Goal: Information Seeking & Learning: Learn about a topic

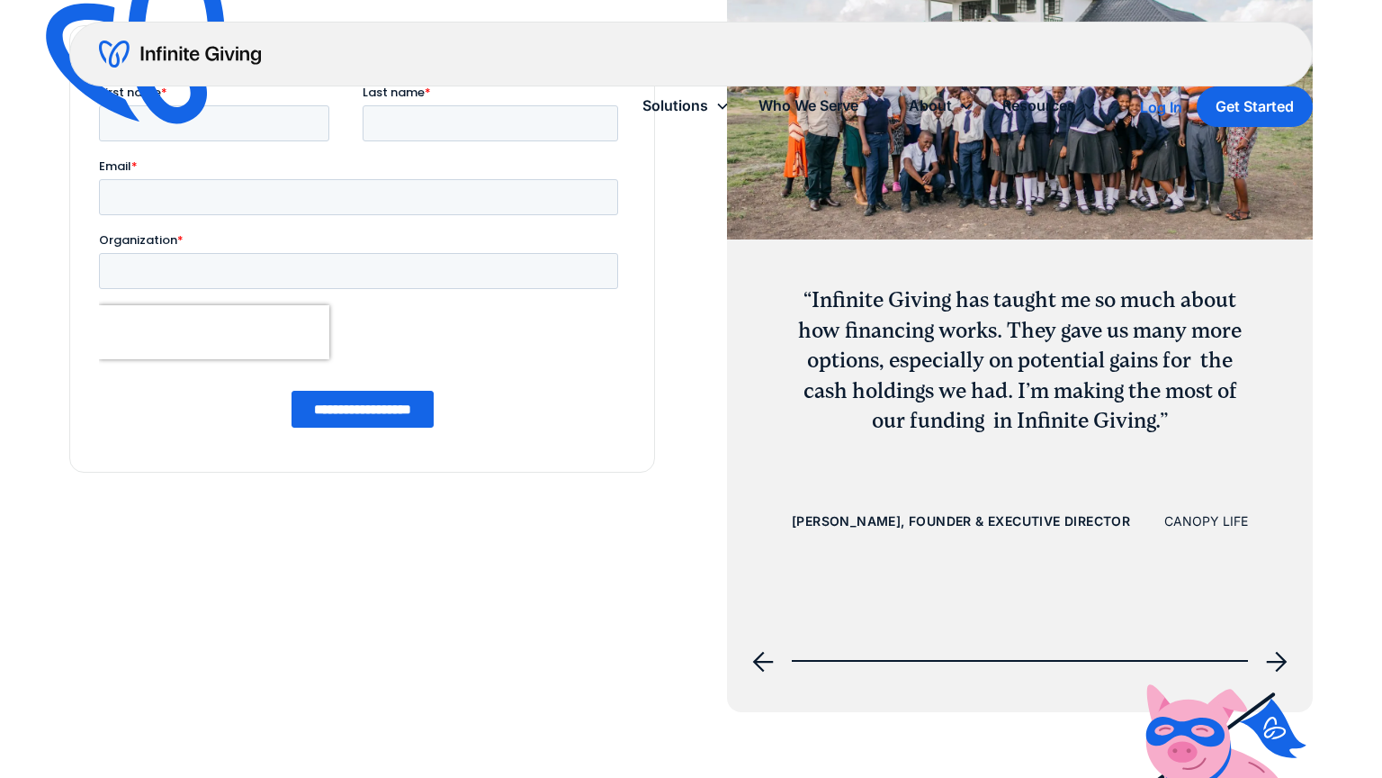
scroll to position [2809, 0]
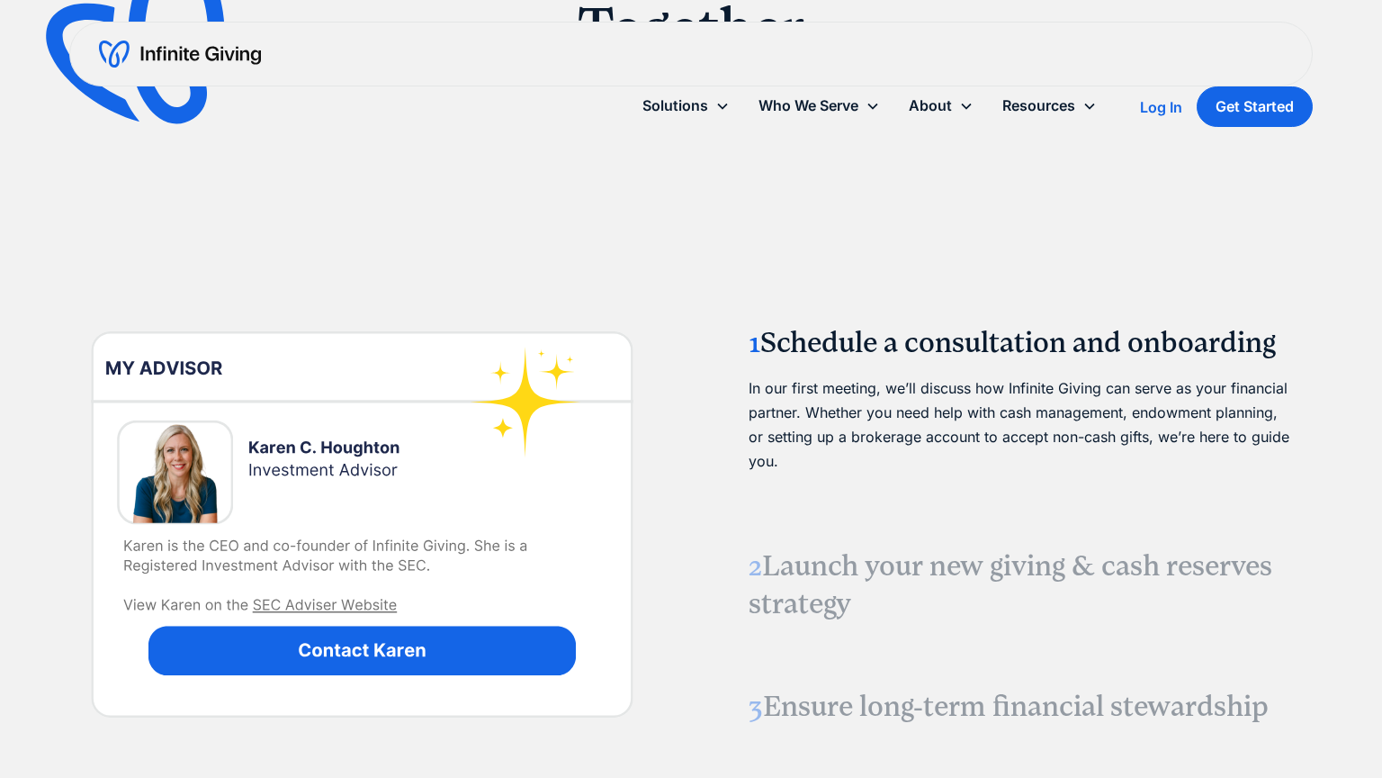
scroll to position [2959, 0]
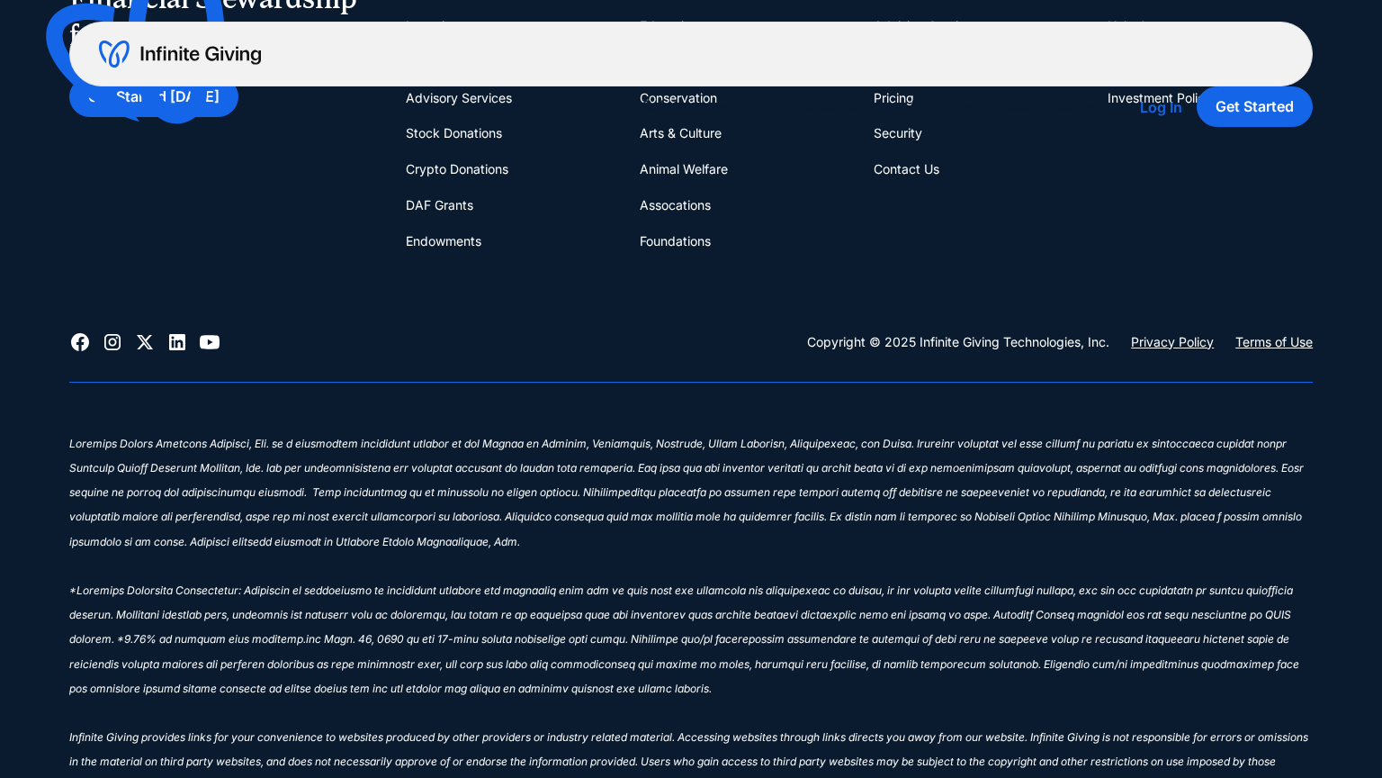
scroll to position [2964, 0]
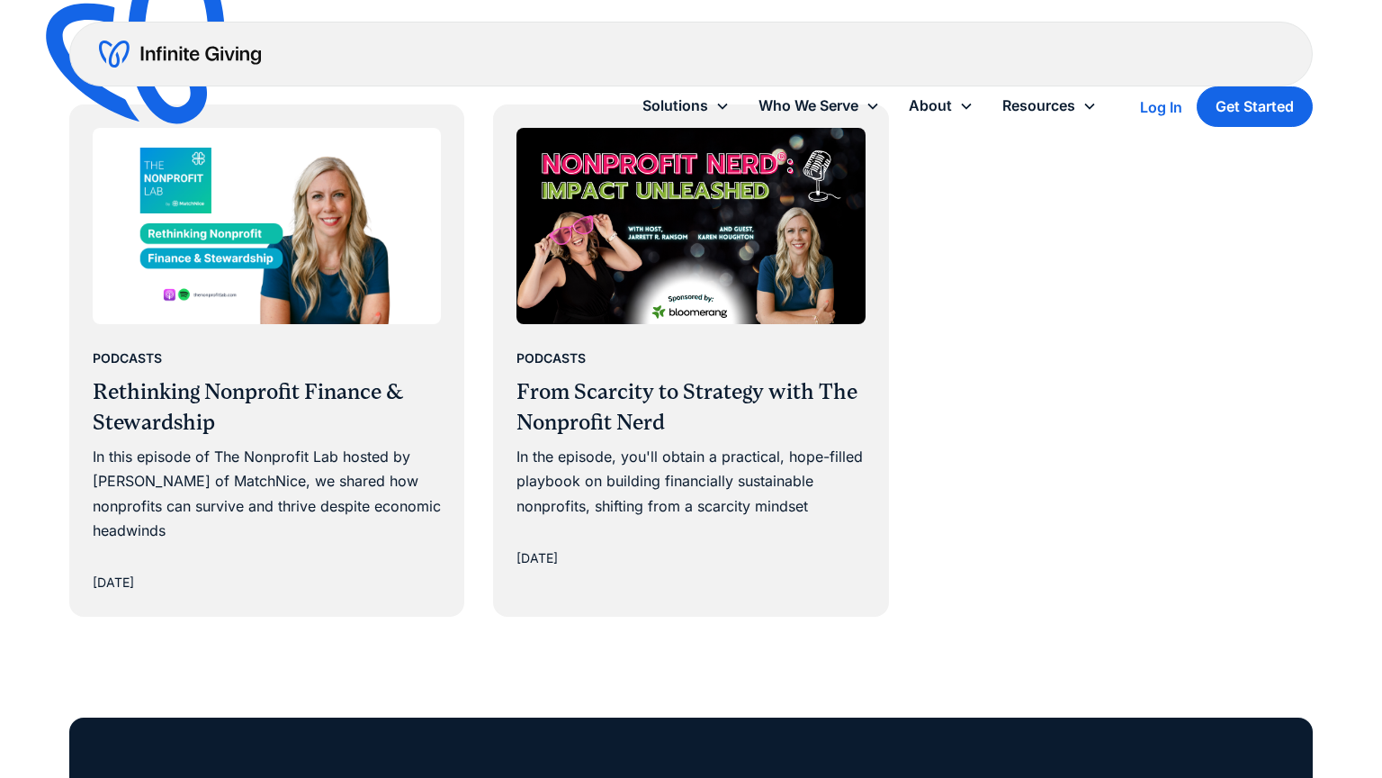
scroll to position [2959, 0]
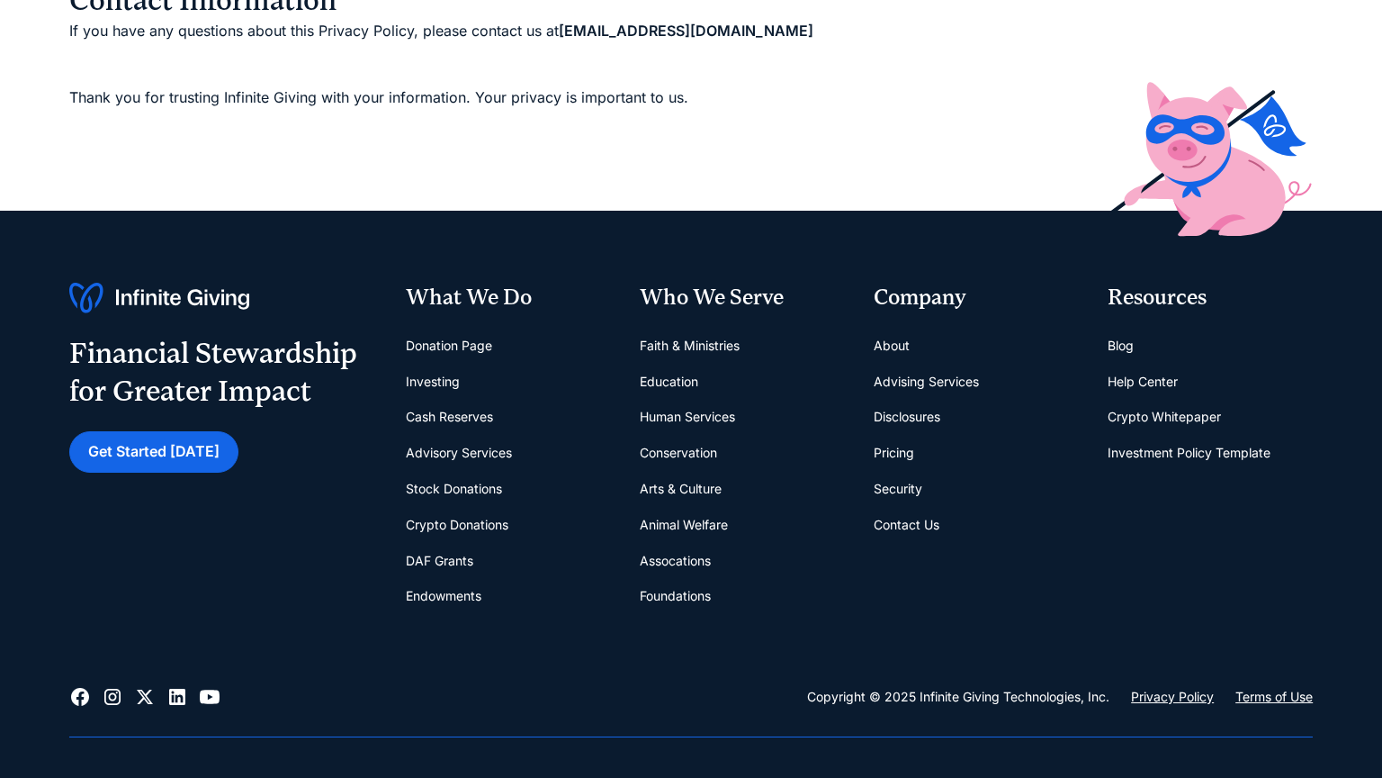
scroll to position [2681, 0]
